Goal: Navigation & Orientation: Find specific page/section

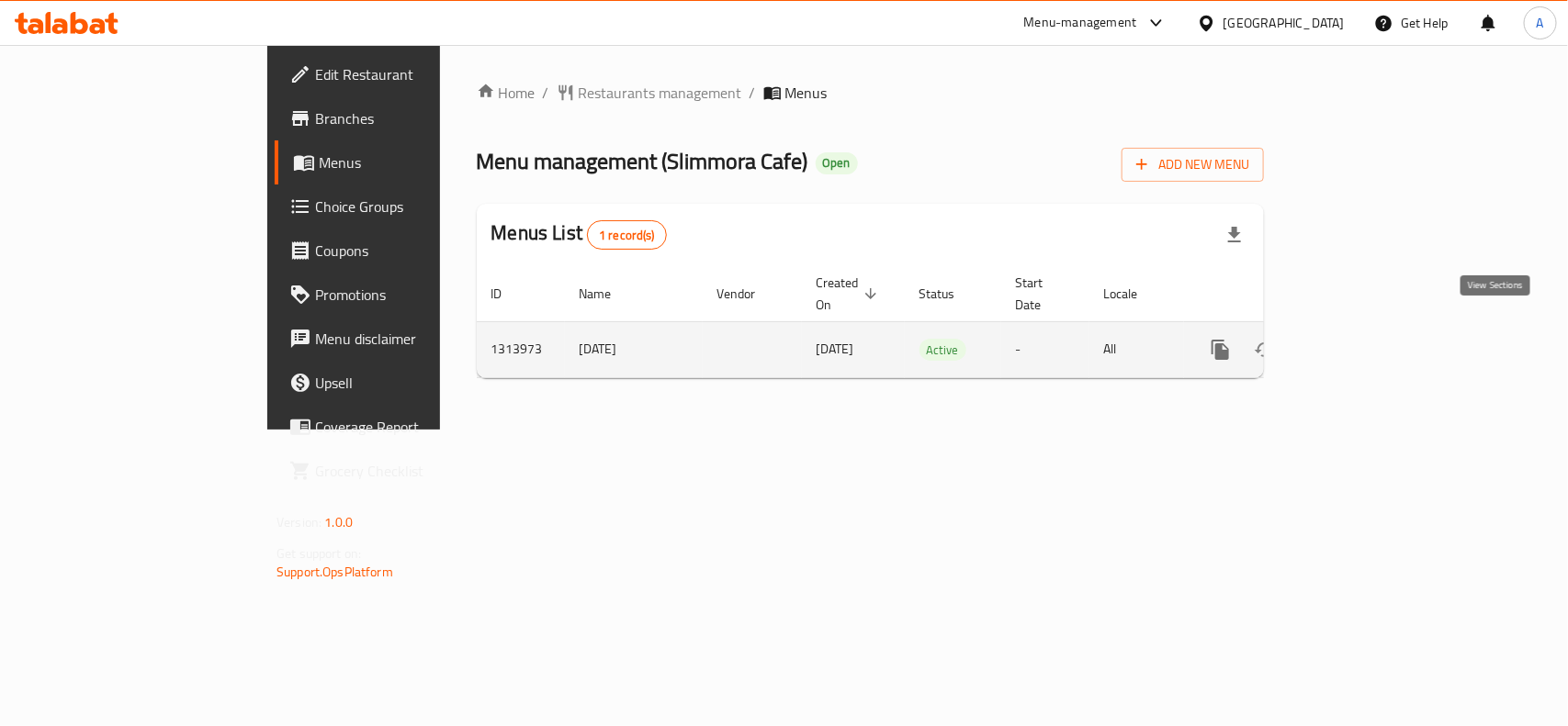
click at [1375, 328] on link "enhanced table" at bounding box center [1352, 350] width 44 height 44
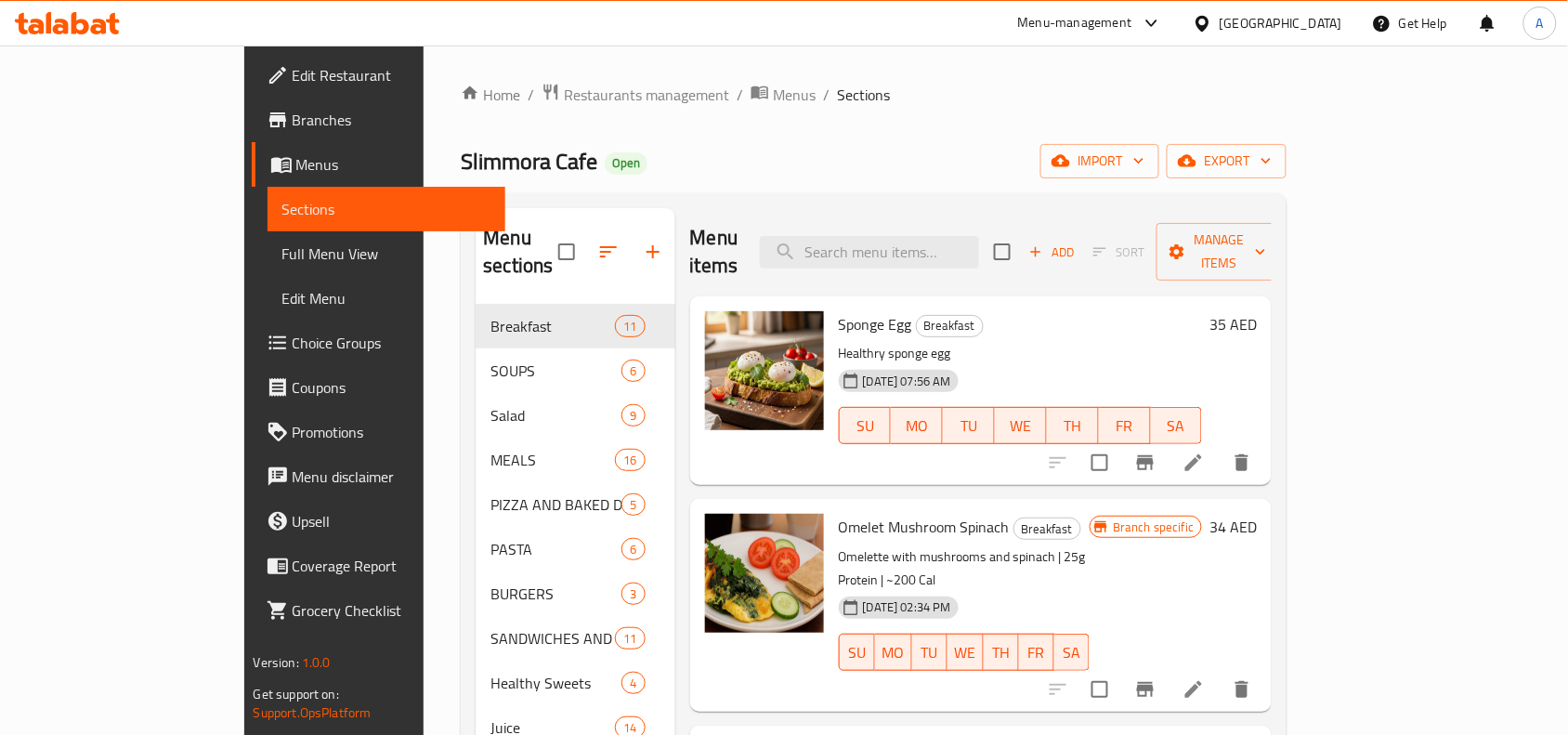
click at [282, 247] on span "Full Menu View" at bounding box center [387, 253] width 209 height 22
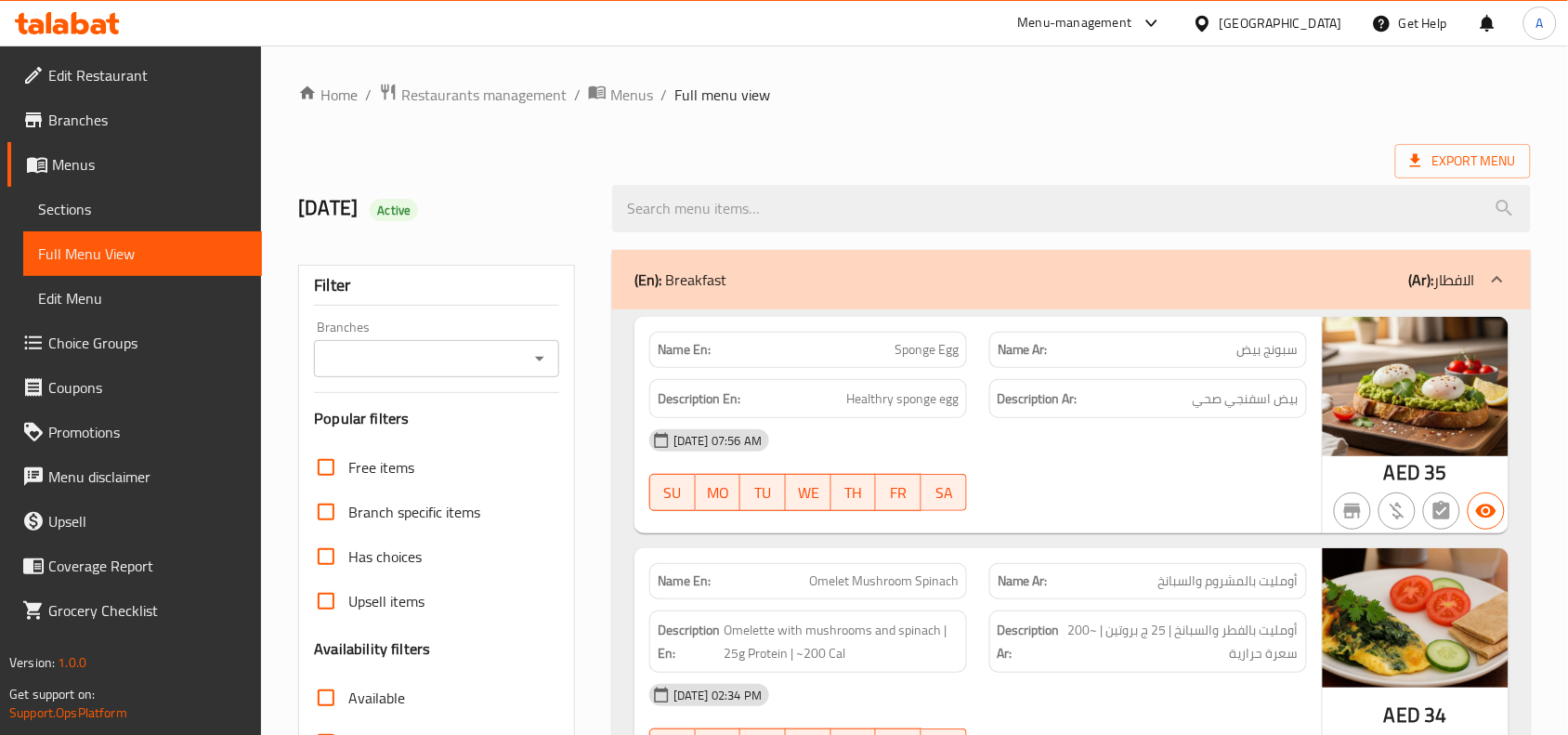
click at [94, 198] on span "Sections" at bounding box center [143, 209] width 209 height 22
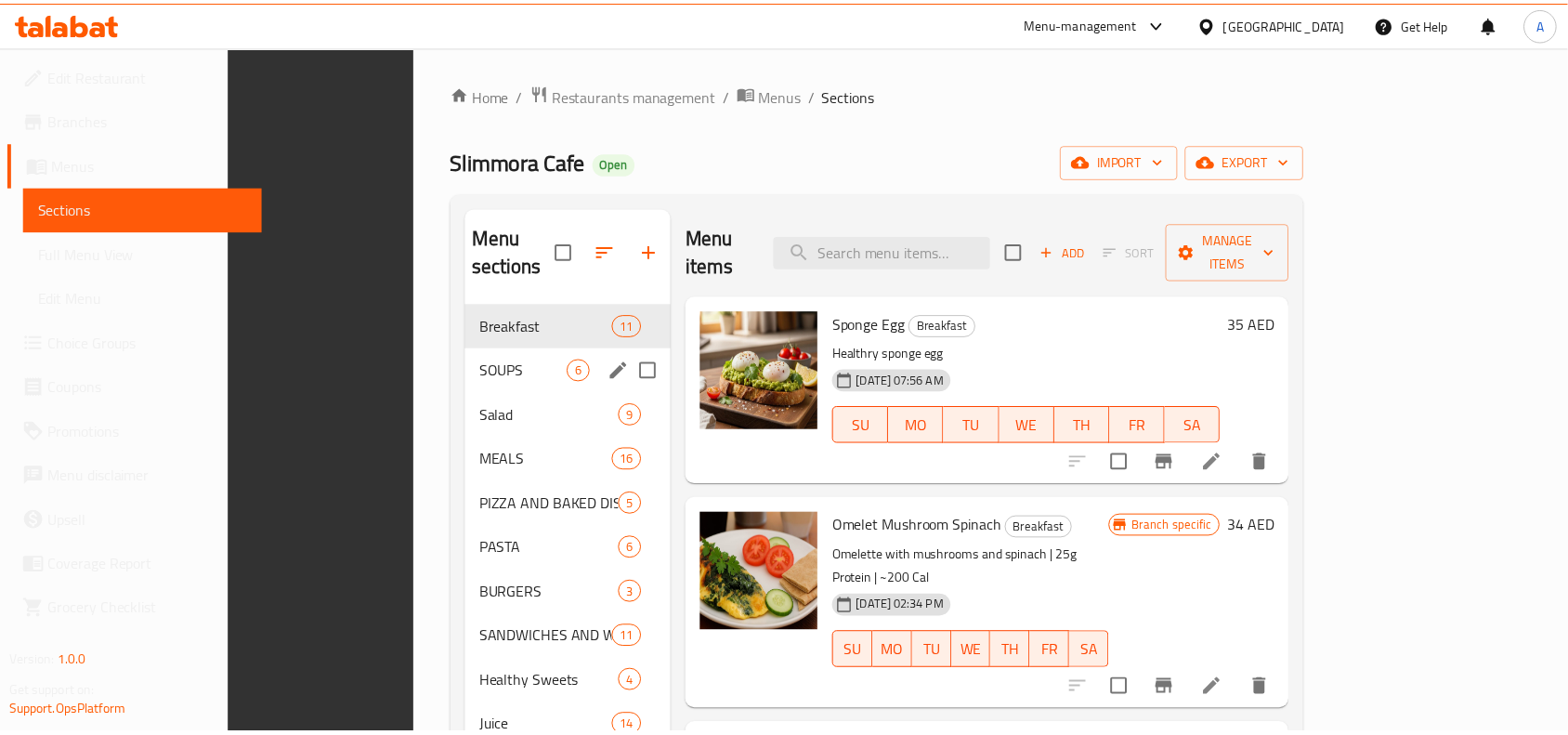
scroll to position [261, 0]
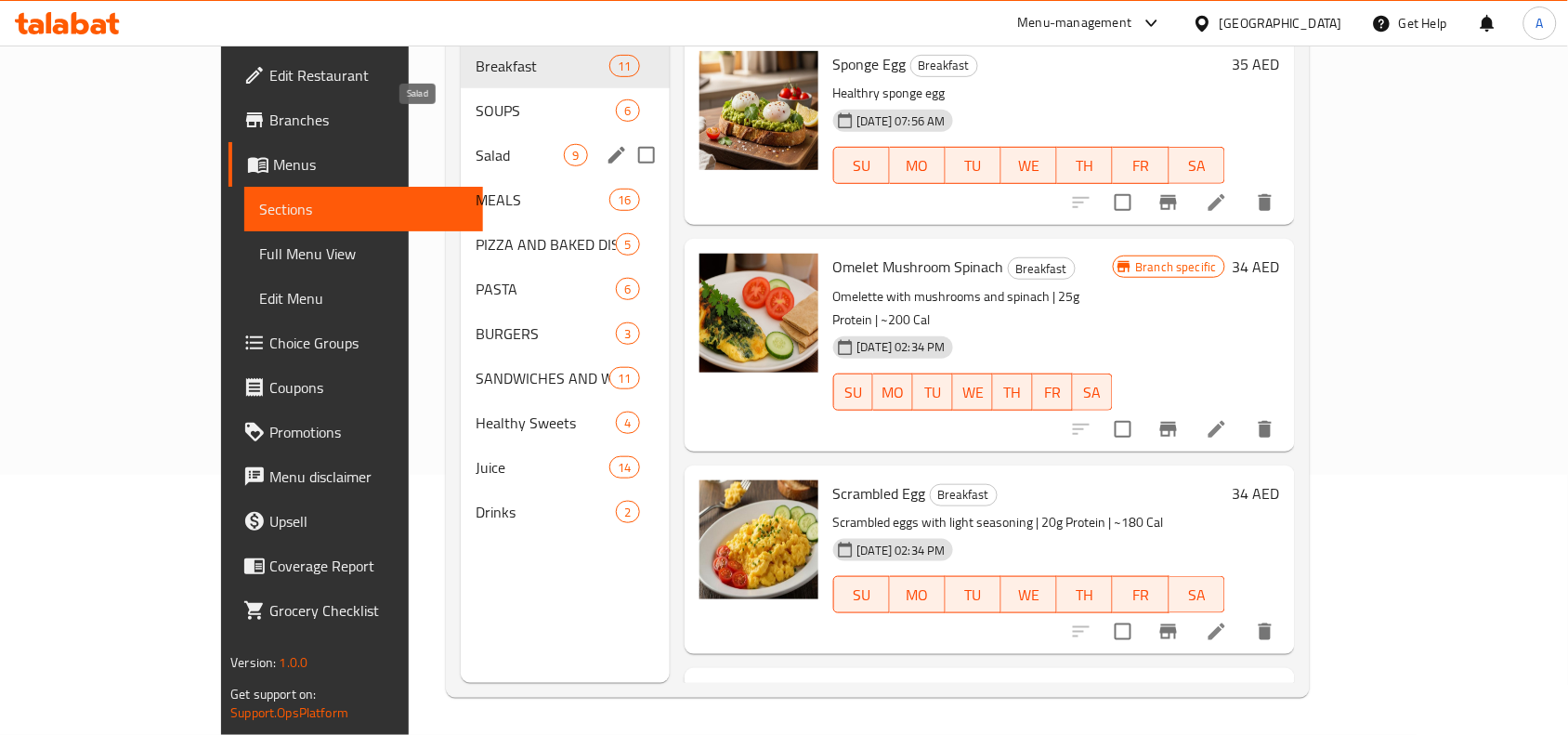
click at [475, 144] on span "Salad" at bounding box center [519, 155] width 89 height 22
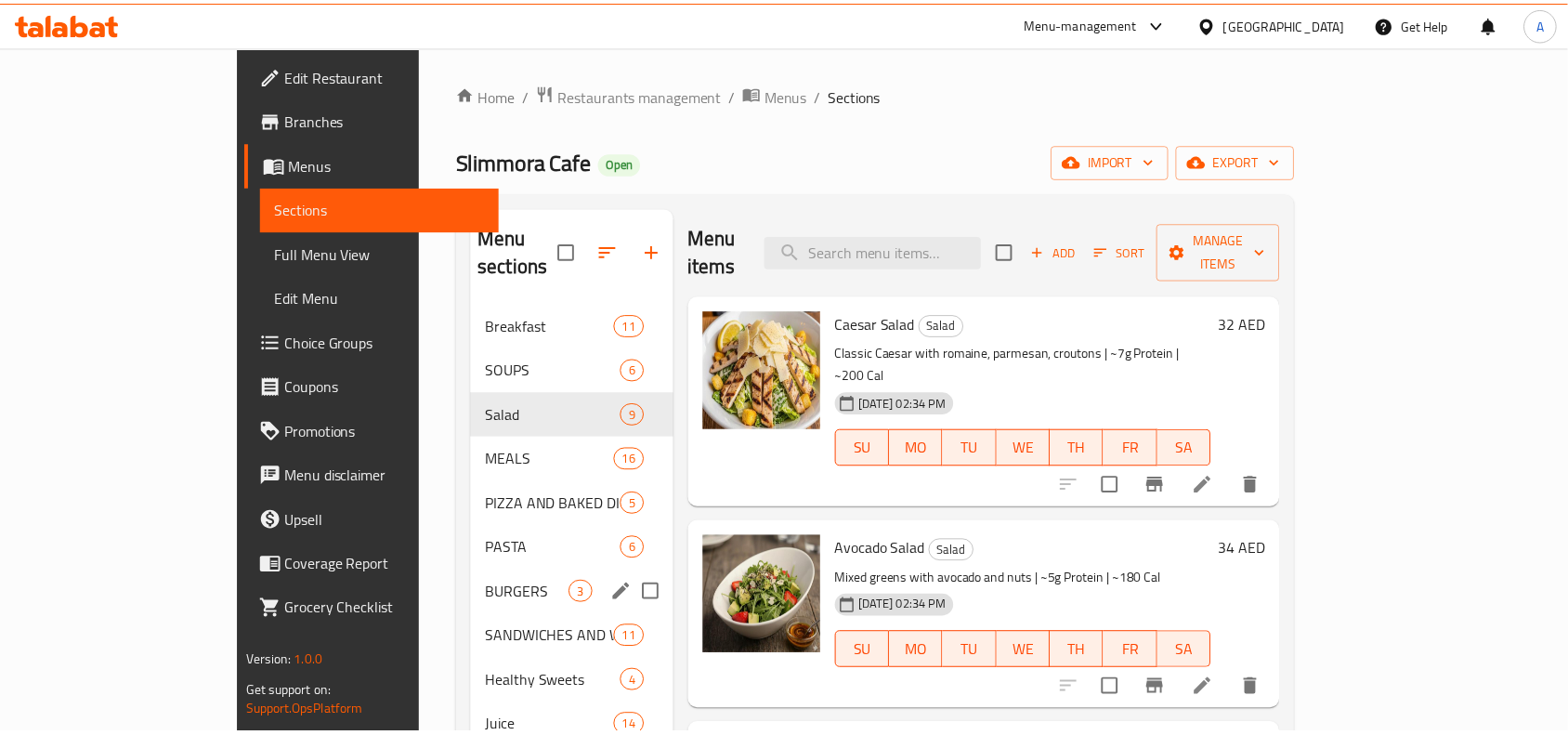
scroll to position [261, 0]
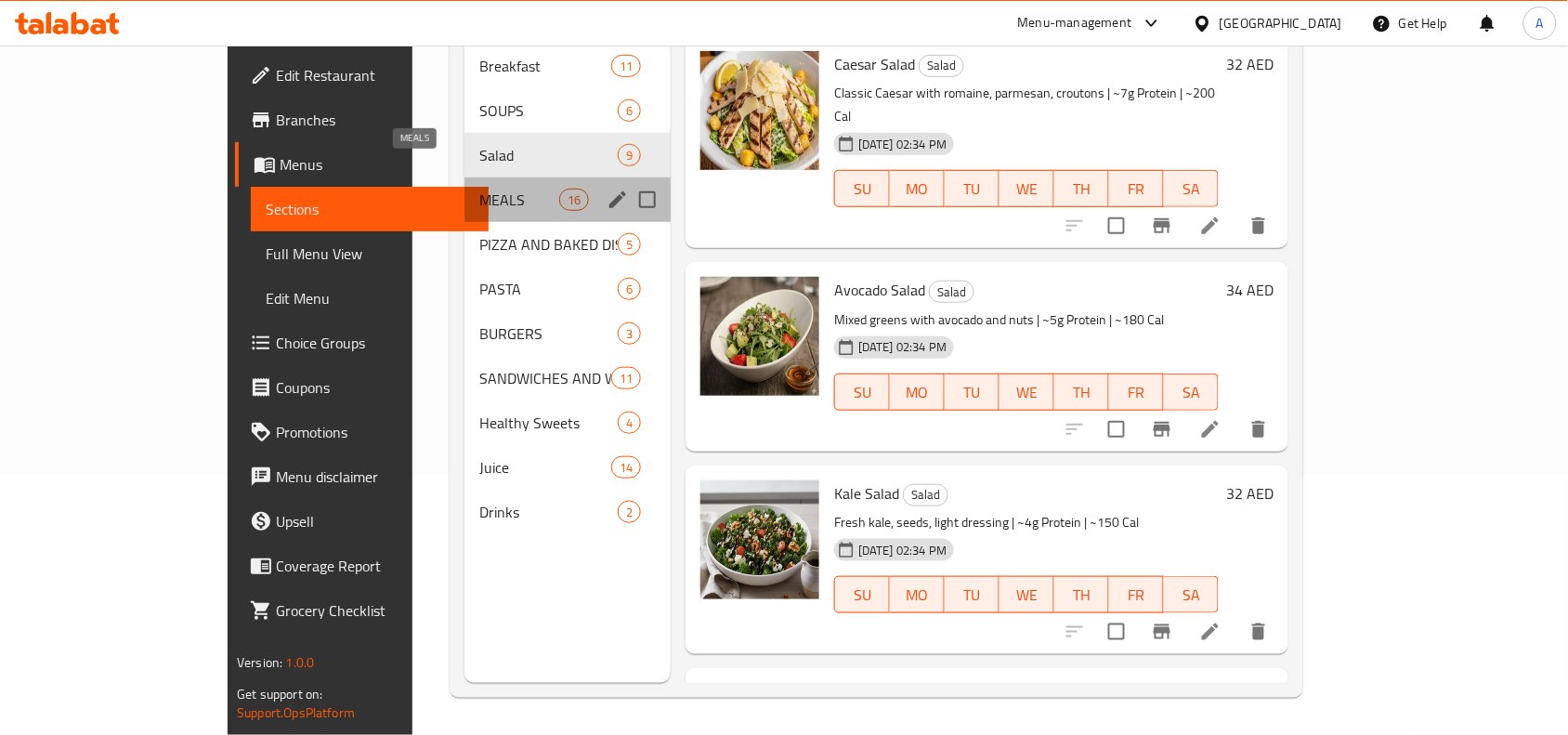
click at [479, 188] on span "MEALS" at bounding box center [518, 199] width 79 height 22
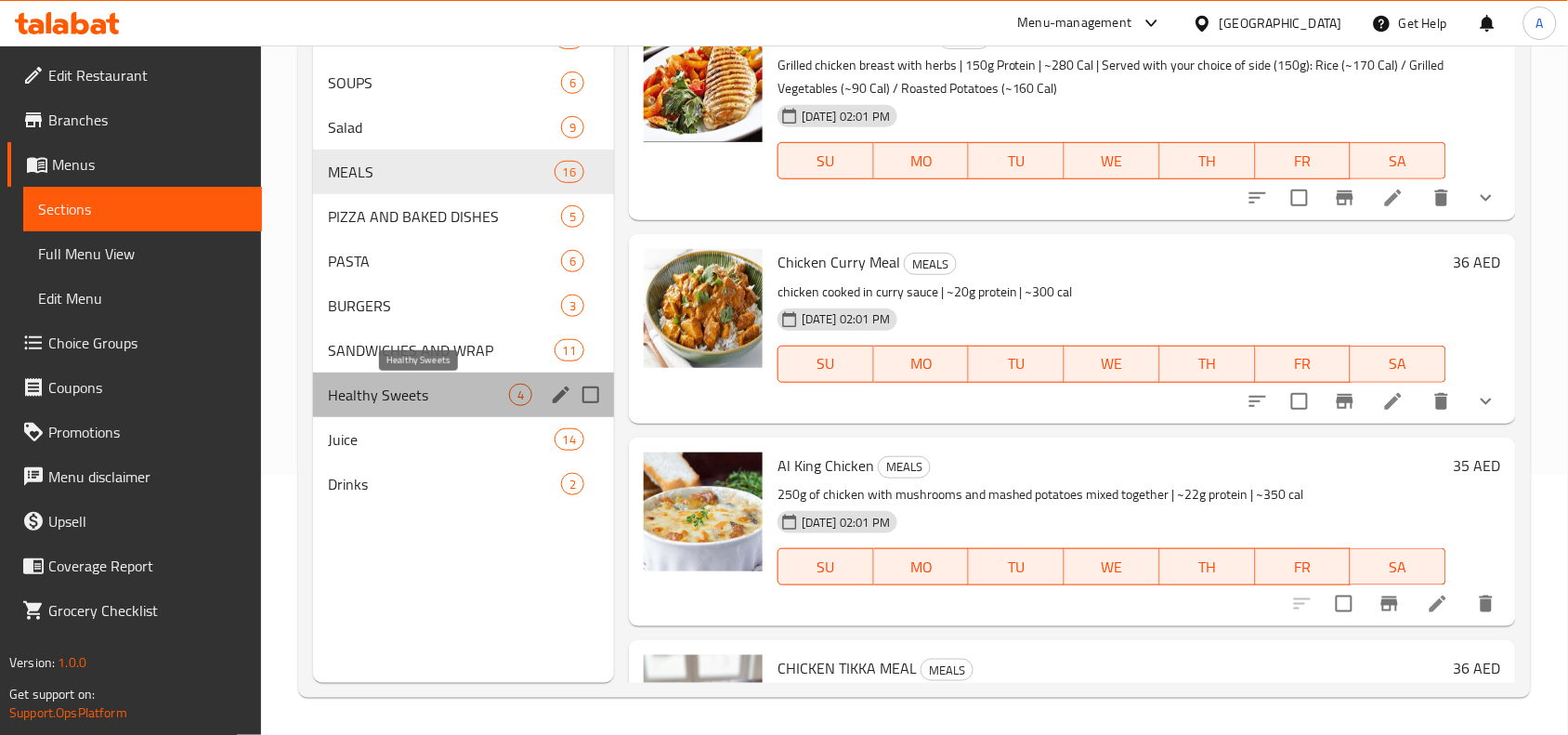
click at [414, 388] on span "Healthy Sweets" at bounding box center [419, 395] width 181 height 22
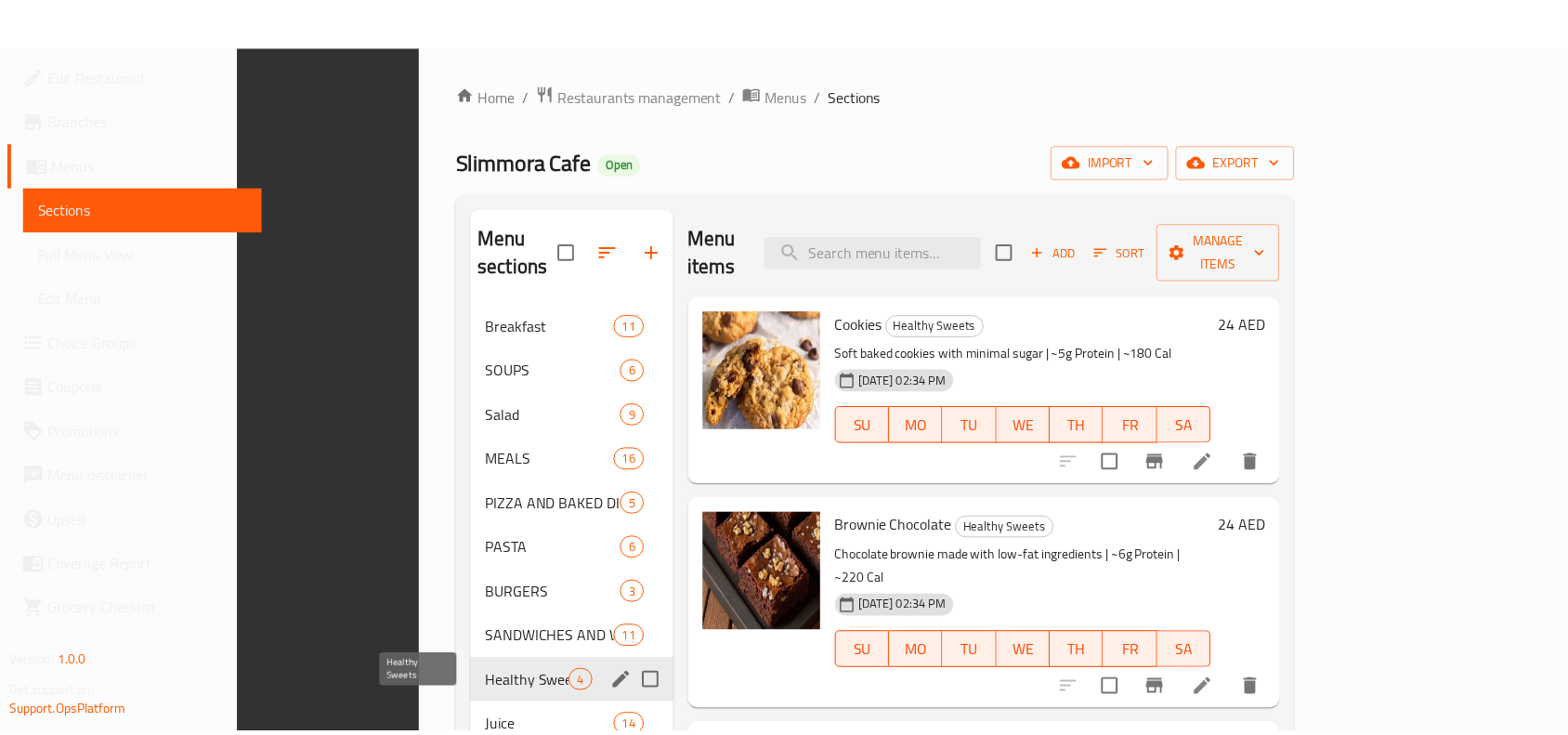
scroll to position [261, 0]
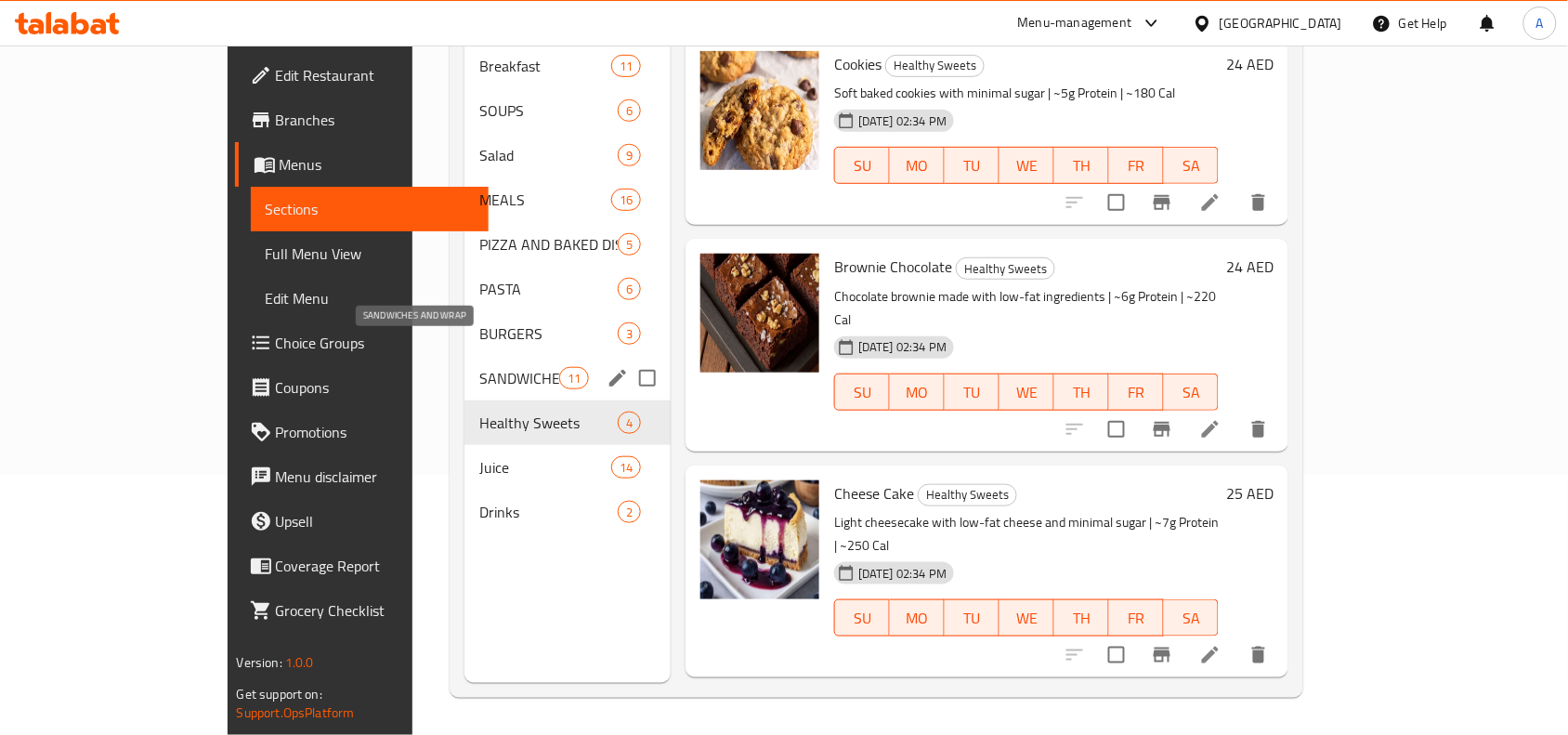
click at [479, 367] on span "SANDWICHES AND WRAP" at bounding box center [518, 378] width 79 height 22
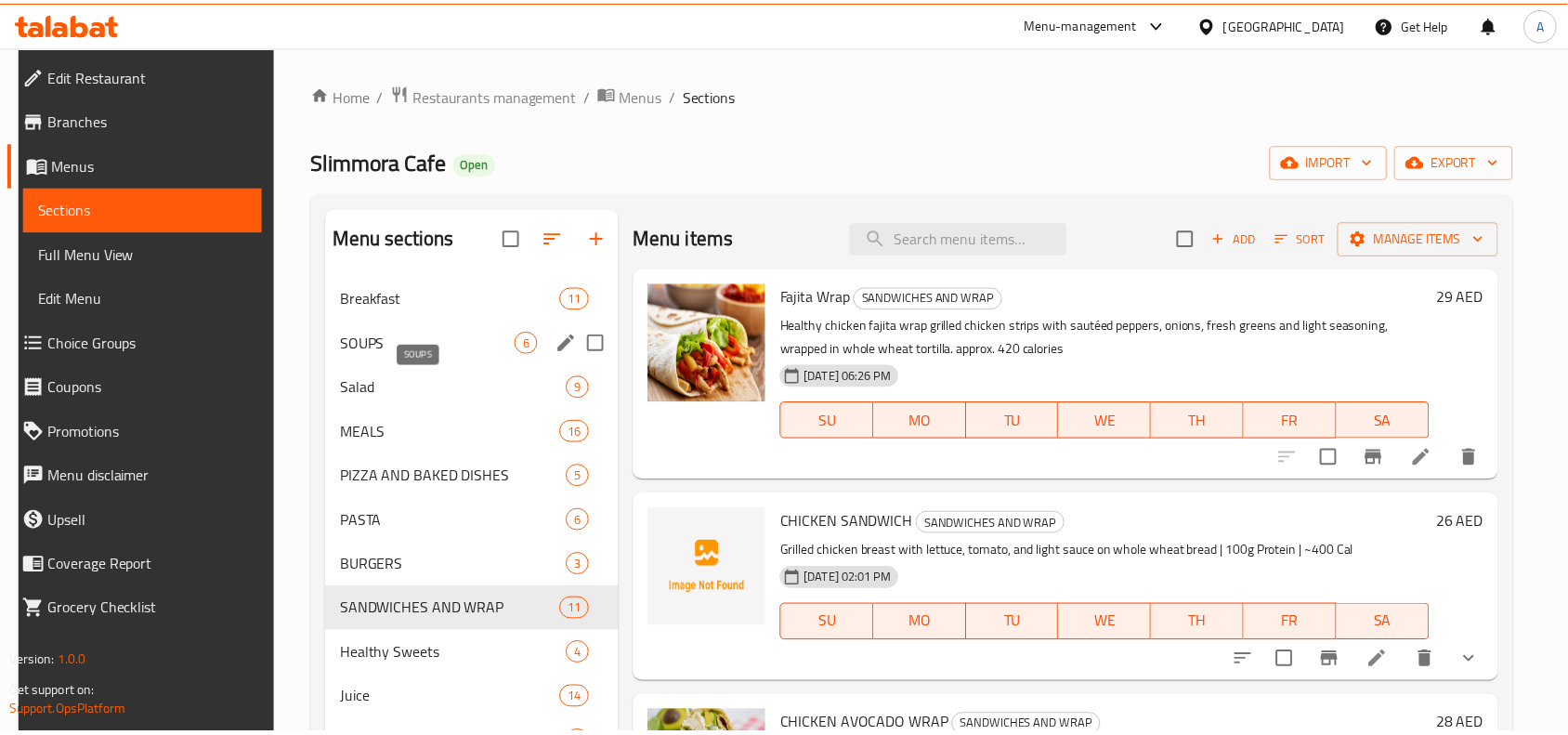
scroll to position [261, 0]
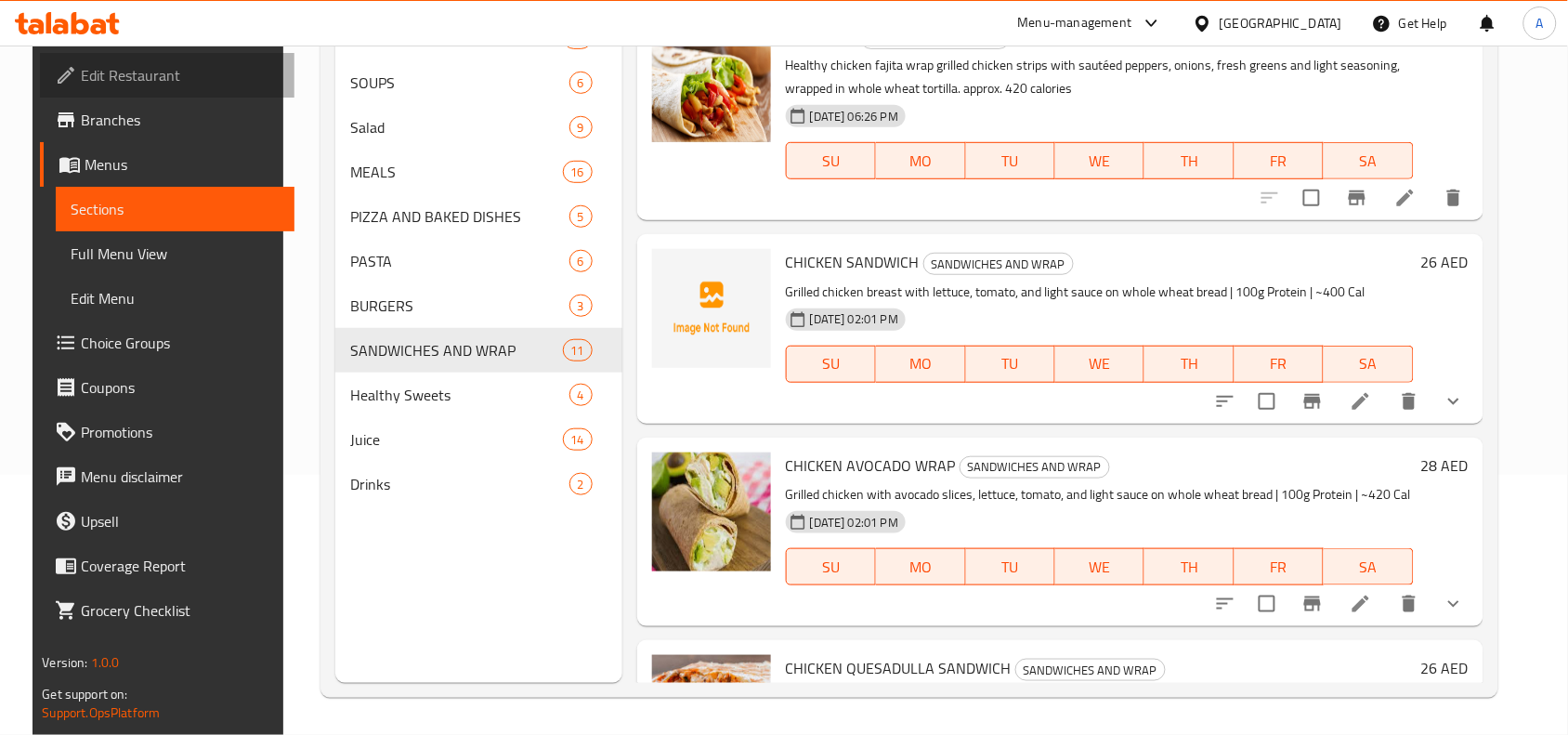
click at [143, 66] on span "Edit Restaurant" at bounding box center [179, 75] width 198 height 22
